Goal: Task Accomplishment & Management: Use online tool/utility

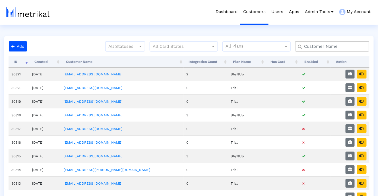
click at [331, 49] on input "text" at bounding box center [333, 47] width 67 height 6
type input "a"
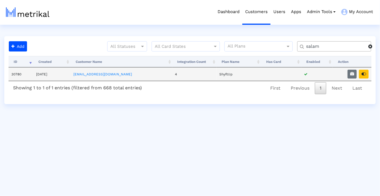
type input "salam"
click at [365, 79] on td at bounding box center [352, 73] width 39 height 13
click at [365, 78] on button "button" at bounding box center [364, 74] width 10 height 9
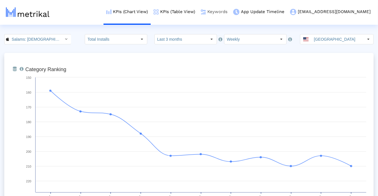
click at [206, 13] on img at bounding box center [203, 11] width 5 height 5
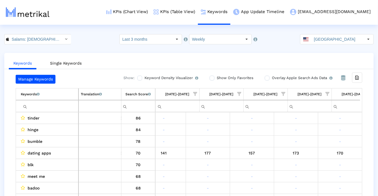
scroll to position [0, 368]
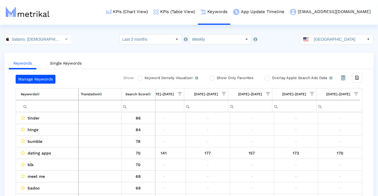
click at [98, 82] on div "Manage Keywords Show: Keyword Density Visualizer Turn this on to view where and…" at bounding box center [189, 79] width 347 height 9
click at [355, 95] on span "Show filter options for column '09/07/25-09/13/25'" at bounding box center [356, 94] width 4 height 4
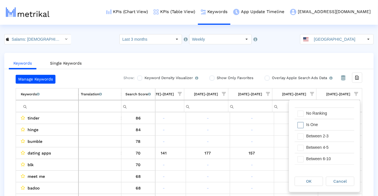
scroll to position [10, 0]
click at [323, 124] on div "Is One" at bounding box center [328, 124] width 51 height 11
click at [320, 135] on div "Between 2-3" at bounding box center [328, 135] width 51 height 11
click at [315, 148] on div "Between 4-5" at bounding box center [328, 146] width 51 height 11
click at [314, 158] on div "Between 6-10" at bounding box center [328, 158] width 51 height 11
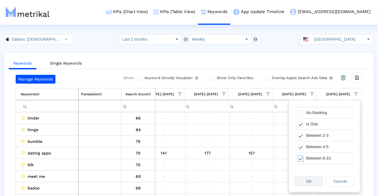
click at [303, 184] on div "OK" at bounding box center [309, 181] width 28 height 9
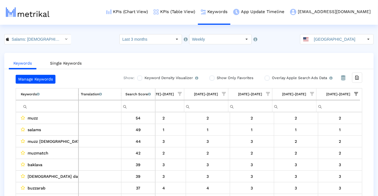
click at [58, 101] on td "Filter cell" at bounding box center [47, 106] width 63 height 12
click at [57, 106] on input "Filter cell" at bounding box center [49, 106] width 57 height 9
type input "telagu"
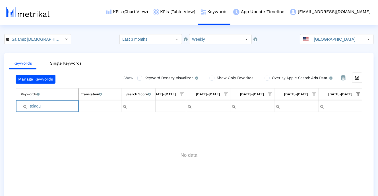
click at [57, 106] on input "telagu" at bounding box center [49, 106] width 57 height 9
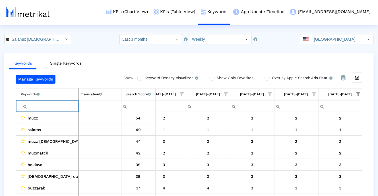
click at [356, 94] on span "Show filter options for column '09/07/25-09/13/25'" at bounding box center [358, 94] width 4 height 4
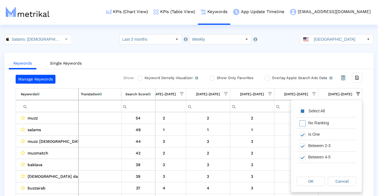
click at [312, 107] on div "Select All" at bounding box center [327, 111] width 60 height 11
click at [308, 185] on div "OK" at bounding box center [311, 181] width 28 height 9
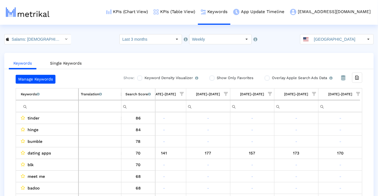
click at [71, 107] on input "Filter cell" at bounding box center [49, 106] width 57 height 9
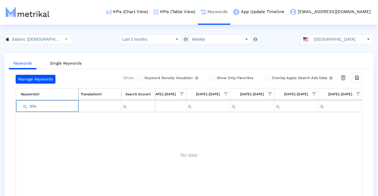
type input "tela"
